Goal: Task Accomplishment & Management: Manage account settings

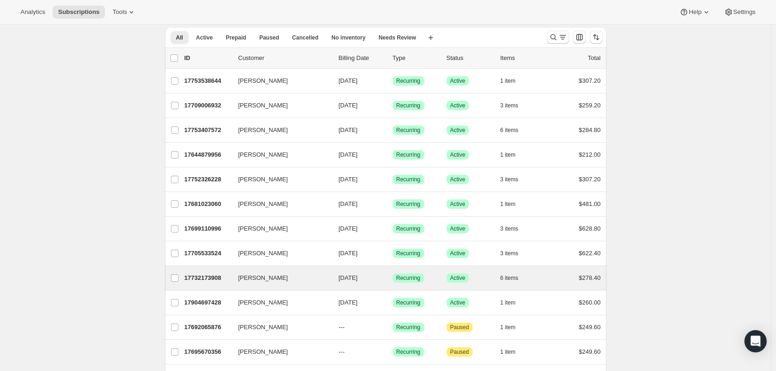
scroll to position [46, 0]
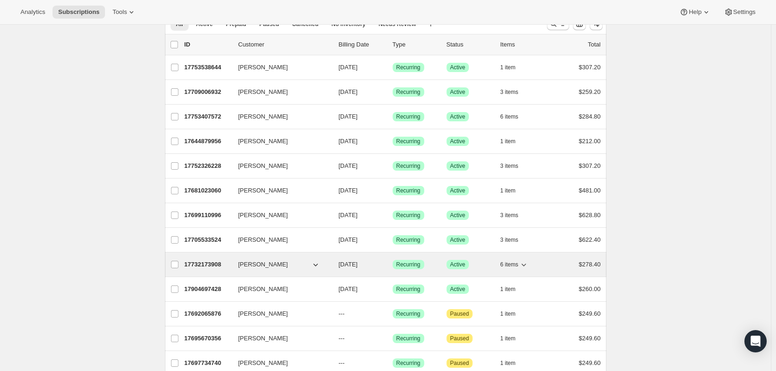
click at [254, 265] on span "[PERSON_NAME]" at bounding box center [263, 264] width 50 height 9
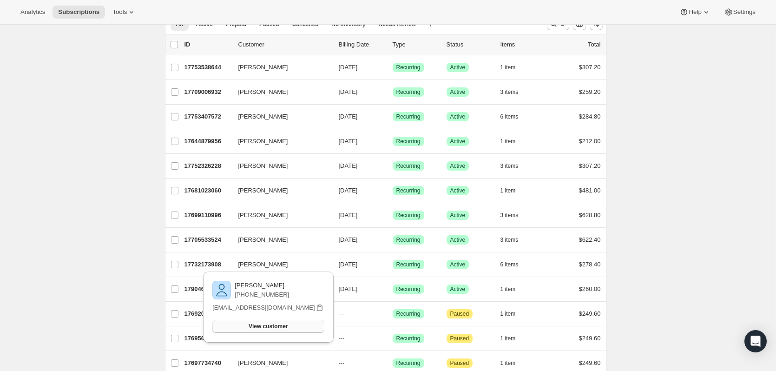
click at [294, 325] on button "View customer" at bounding box center [267, 326] width 111 height 13
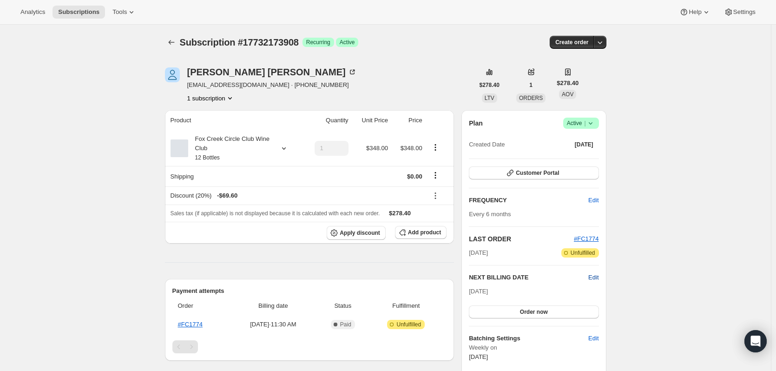
click at [592, 276] on span "Edit" at bounding box center [593, 277] width 10 height 9
